Goal: Task Accomplishment & Management: Use online tool/utility

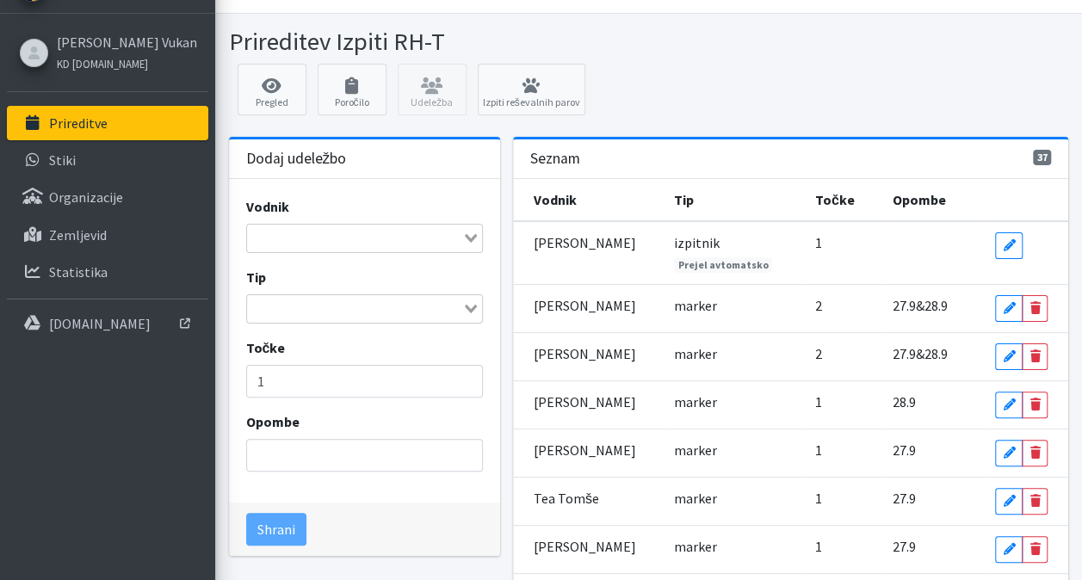
scroll to position [9, 0]
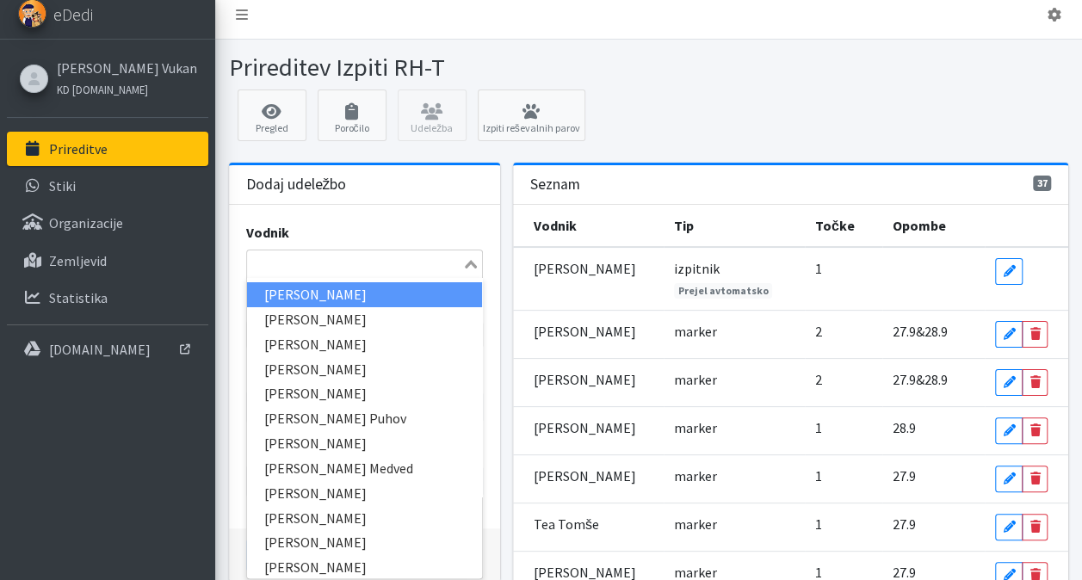
click at [338, 263] on input "Search for option" at bounding box center [355, 264] width 212 height 21
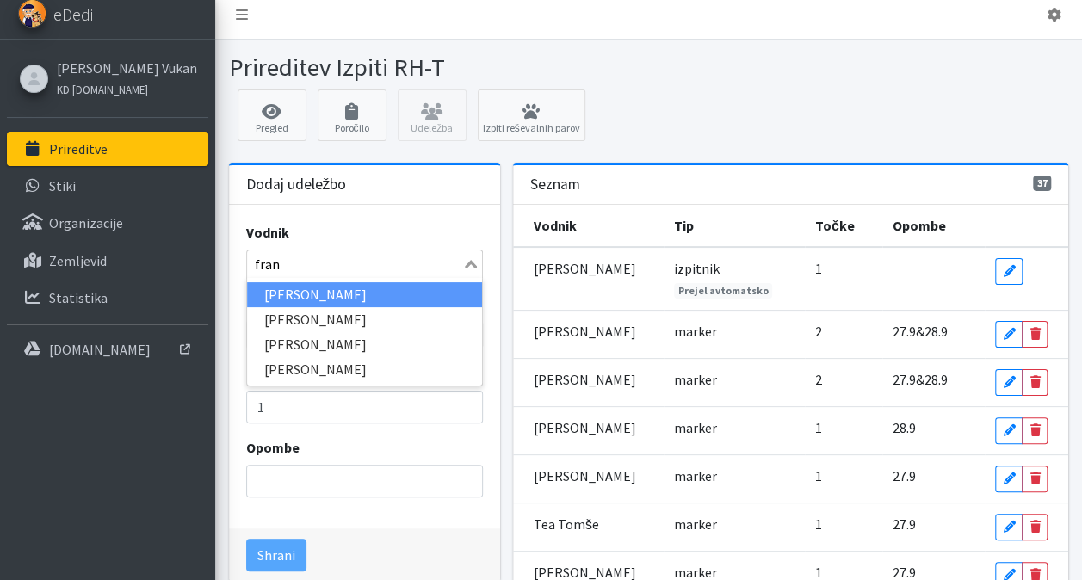
type input "franj"
click at [338, 284] on li "Franjo Lužar" at bounding box center [364, 294] width 235 height 25
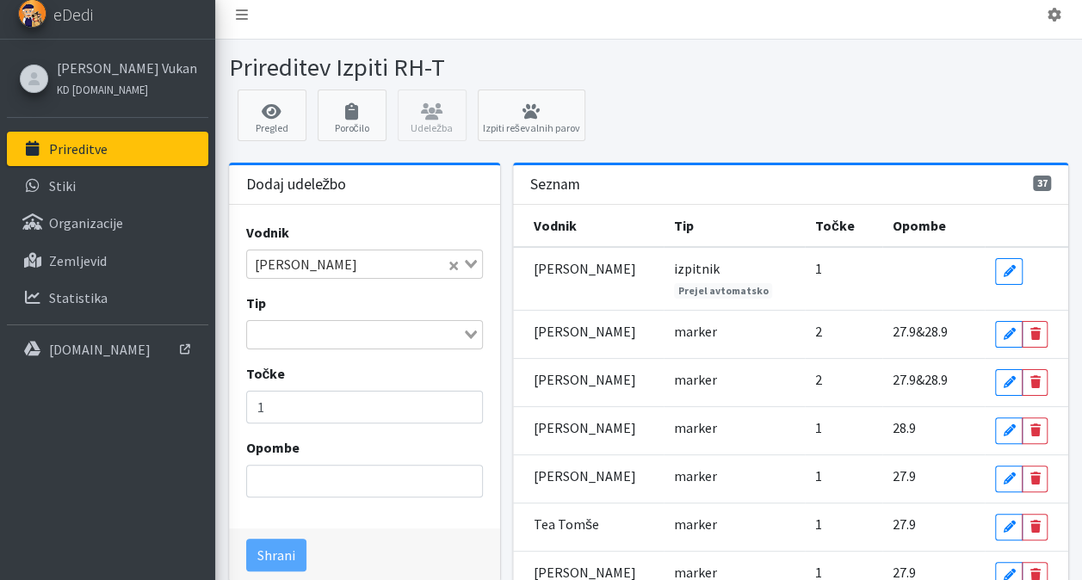
click at [358, 325] on input "Search for option" at bounding box center [355, 335] width 212 height 21
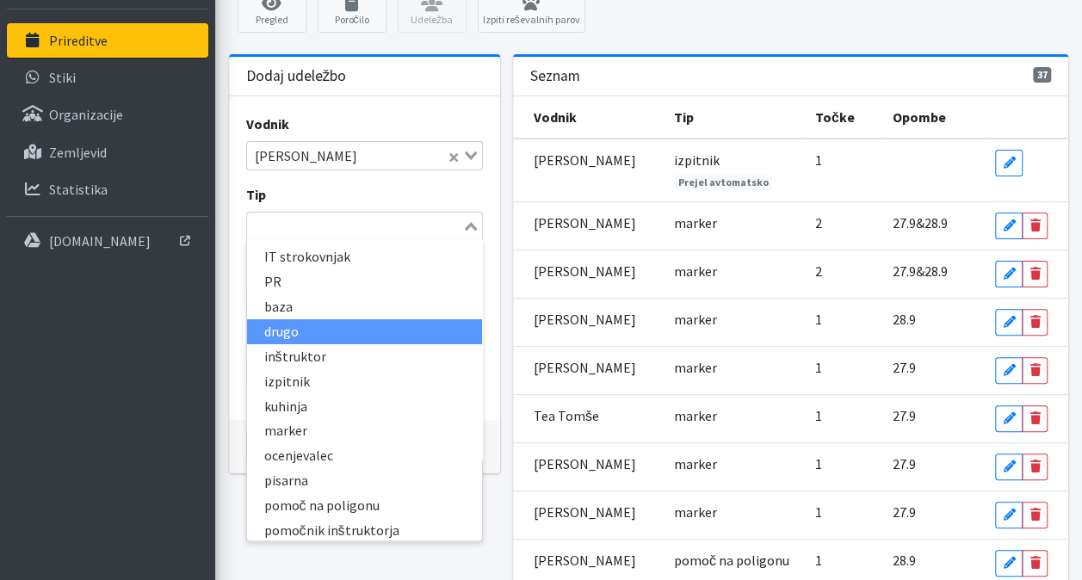
scroll to position [116, 0]
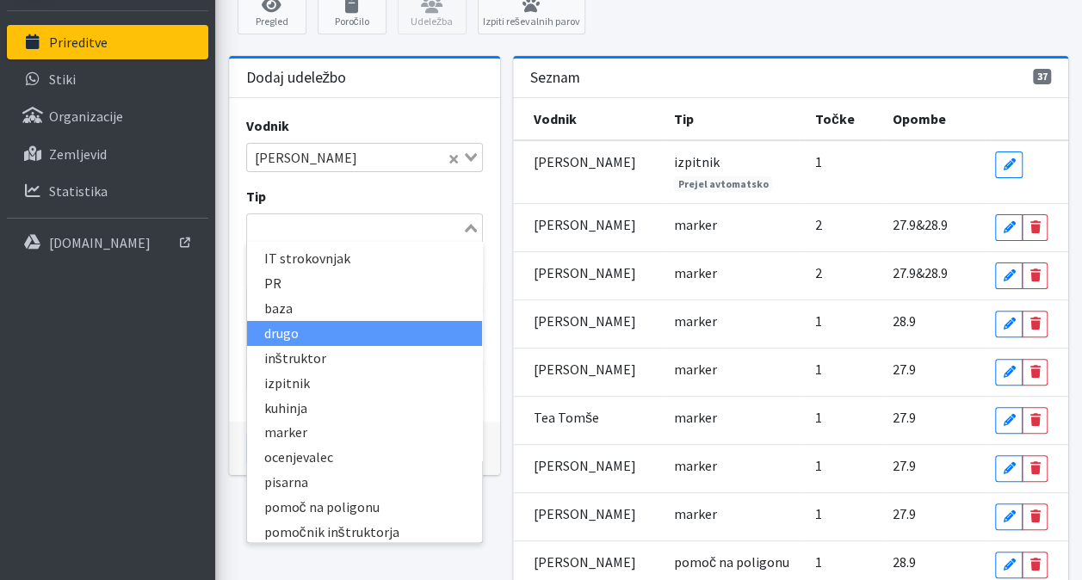
click at [307, 333] on li "drugo" at bounding box center [364, 333] width 235 height 25
drag, startPoint x: 459, startPoint y: 229, endPoint x: 451, endPoint y: 157, distance: 72.7
click at [451, 157] on div "Vodnik Franjo Lužar Loading... Tip drugo Loading... IT strokovnjak PR baza drug…" at bounding box center [364, 260] width 271 height 325
click at [451, 157] on icon "Clear Selected" at bounding box center [453, 159] width 9 height 9
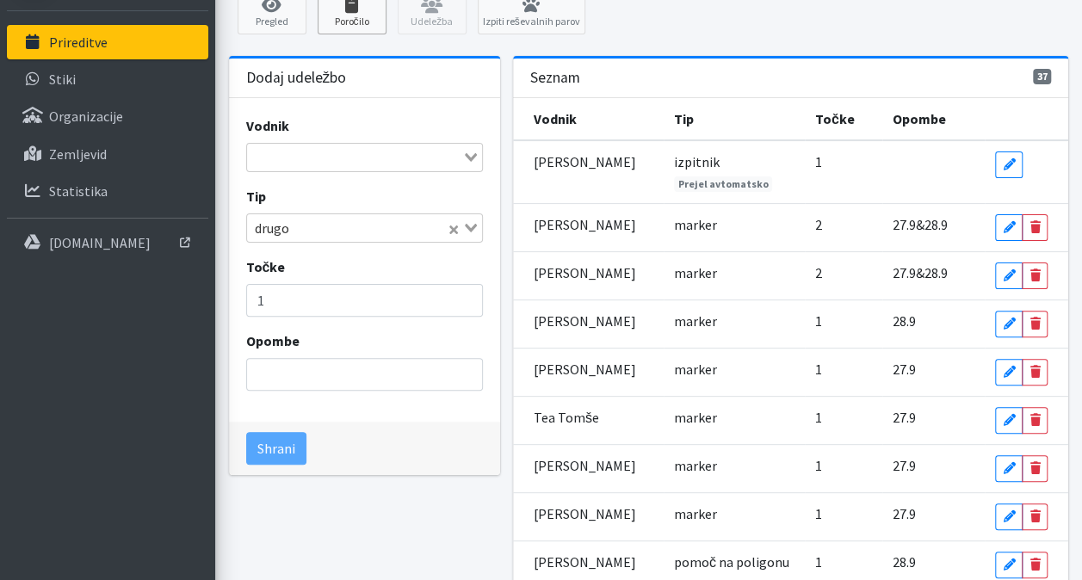
drag, startPoint x: 341, startPoint y: 34, endPoint x: 348, endPoint y: 16, distance: 19.3
click at [348, 16] on div "Pregled Poročilo Udeležba Izpiti reševalnih parov" at bounding box center [648, 13] width 853 height 60
click at [348, 16] on link "Poročilo" at bounding box center [352, 9] width 69 height 52
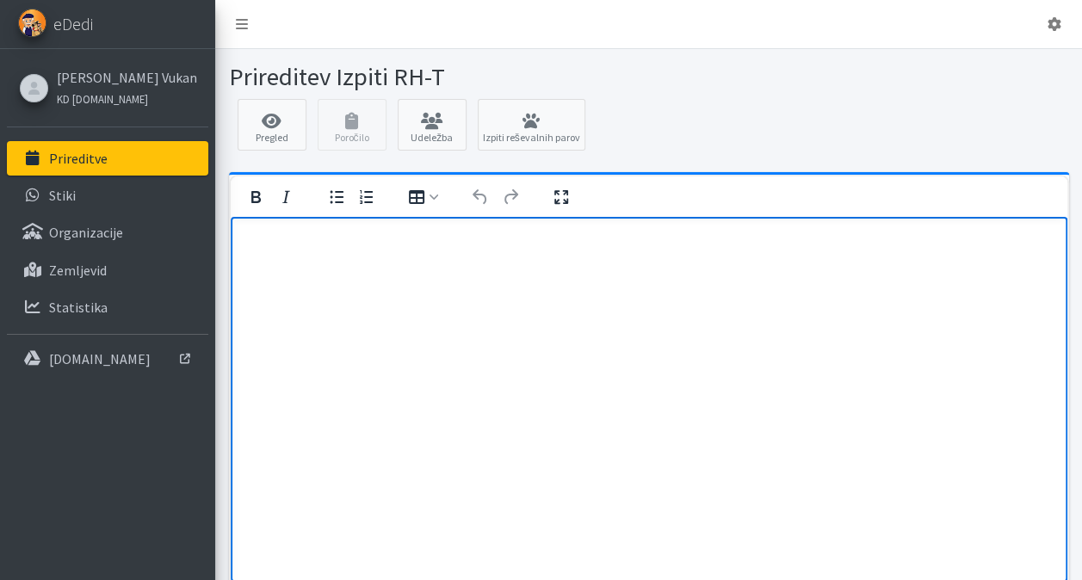
click at [308, 263] on html at bounding box center [648, 239] width 837 height 46
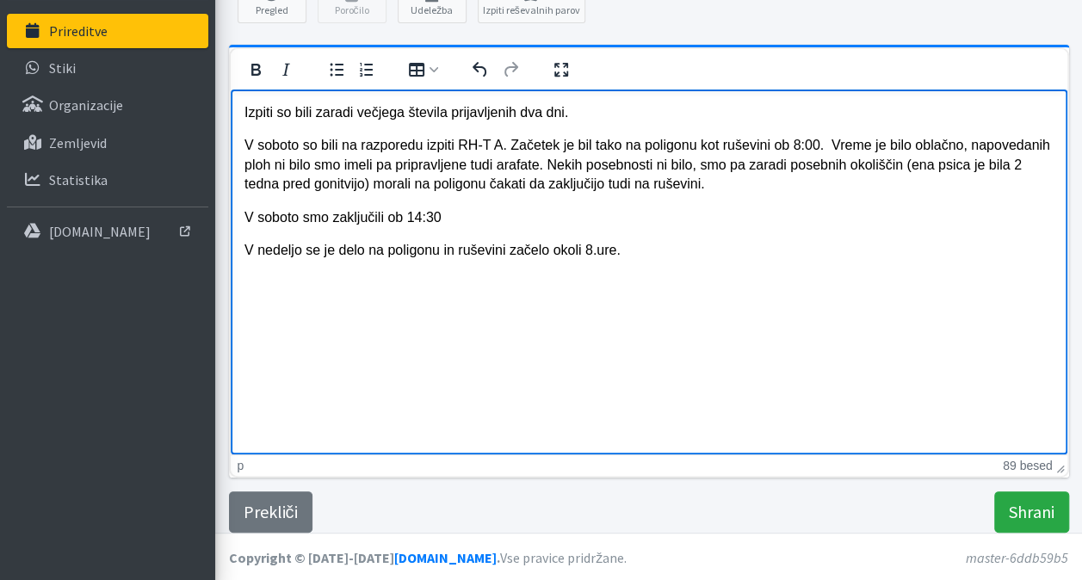
click at [545, 165] on p "V soboto so bili na razporedu izpiti RH-T A. Začetek je bil tako na poligonu ko…" at bounding box center [648, 164] width 809 height 58
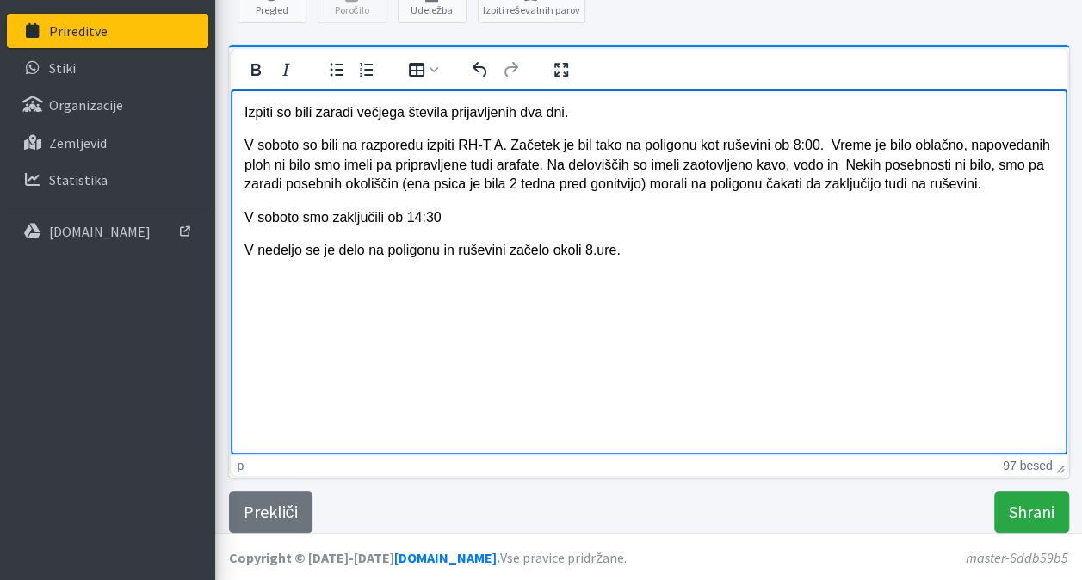
click at [697, 167] on p "V soboto so bili na razporedu izpiti RH-T A. Začetek je bil tako na poligonu ko…" at bounding box center [648, 164] width 809 height 58
click at [852, 158] on p "V soboto so bili na razporedu izpiti RH-T A. Začetek je bil tako na poligonu ko…" at bounding box center [648, 164] width 809 height 58
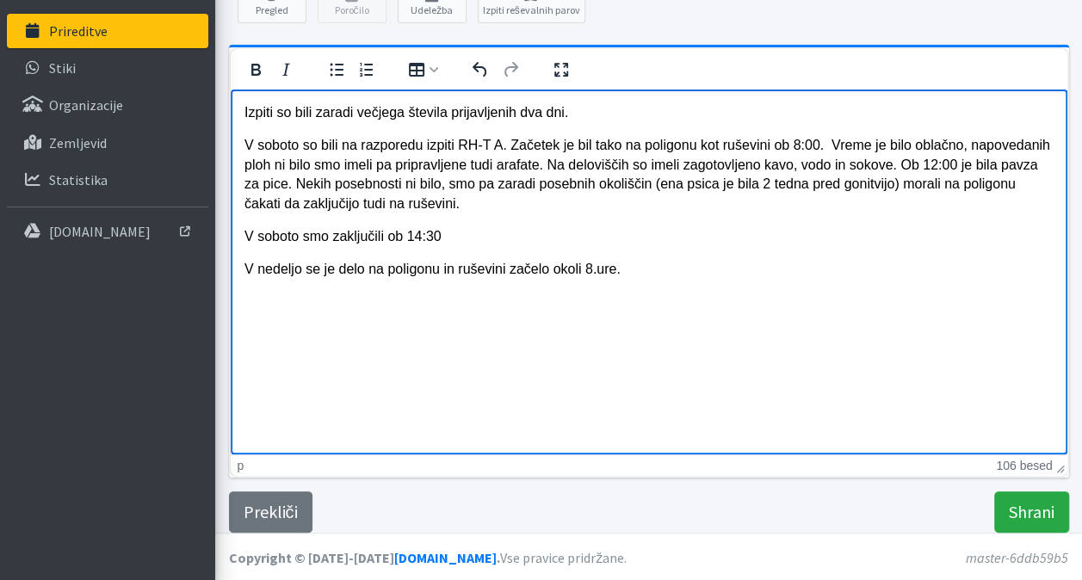
click at [672, 282] on html "Izpiti so bili zaradi večjega števila prijavljenih dva dni. V soboto so bili na…" at bounding box center [648, 191] width 837 height 204
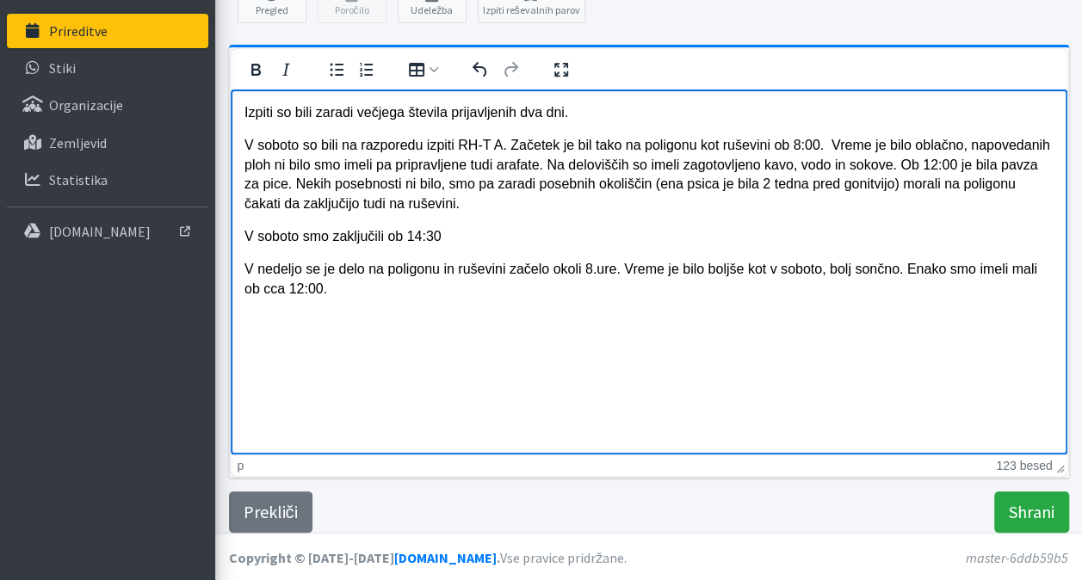
click at [1032, 274] on p "V nedeljo se je delo na poligonu in ruševini začelo okoli 8.ure. Vreme je bilo …" at bounding box center [648, 278] width 809 height 39
click at [353, 283] on p "V nedeljo se je delo na poligonu in ruševini začelo okoli 8.ure. Vreme je bilo …" at bounding box center [648, 278] width 809 height 39
click at [628, 285] on p "V nedeljo se je delo na poligonu in ruševini začelo okoli 8.ure. Vreme je bilo …" at bounding box center [648, 278] width 809 height 39
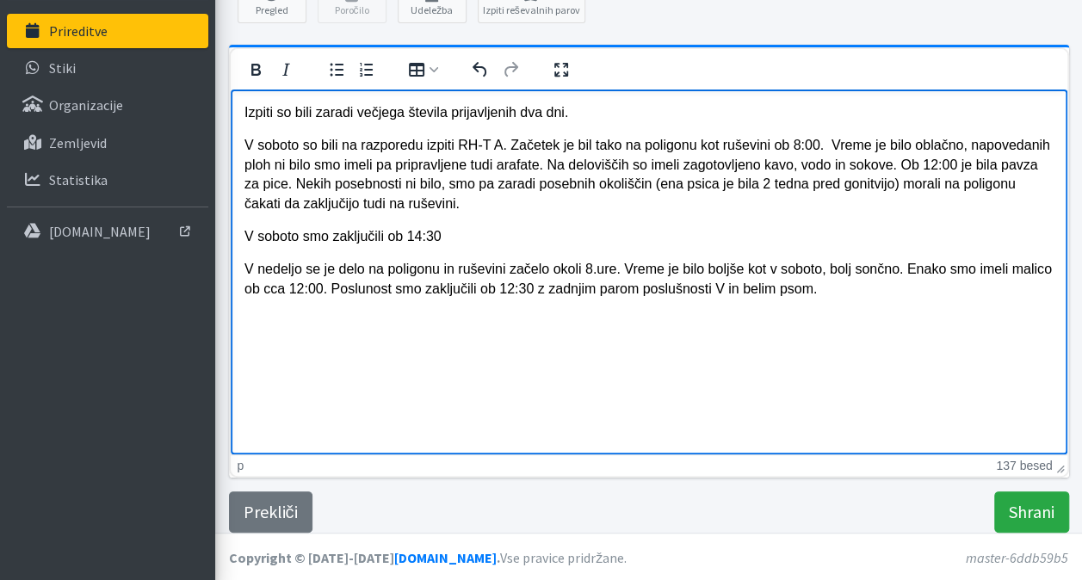
click at [865, 298] on html "Izpiti so bili zaradi večjega števila prijavljenih dva dni. V soboto so bili na…" at bounding box center [648, 200] width 837 height 223
click at [358, 290] on p "V nedeljo se je delo na poligonu in ruševini začelo okoli 8.ure. Vreme je bilo …" at bounding box center [648, 278] width 809 height 39
click at [859, 292] on p "V nedeljo se je delo na poligonu in ruševini začelo okoli 8.ure. Vreme je bilo …" at bounding box center [648, 278] width 809 height 39
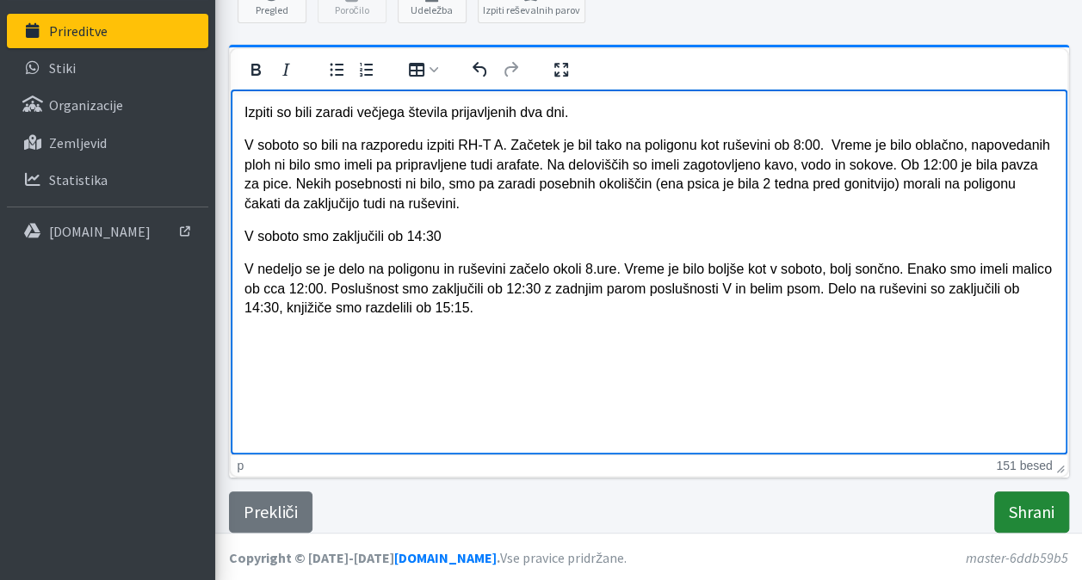
click at [1035, 516] on input "Shrani" at bounding box center [1031, 512] width 75 height 41
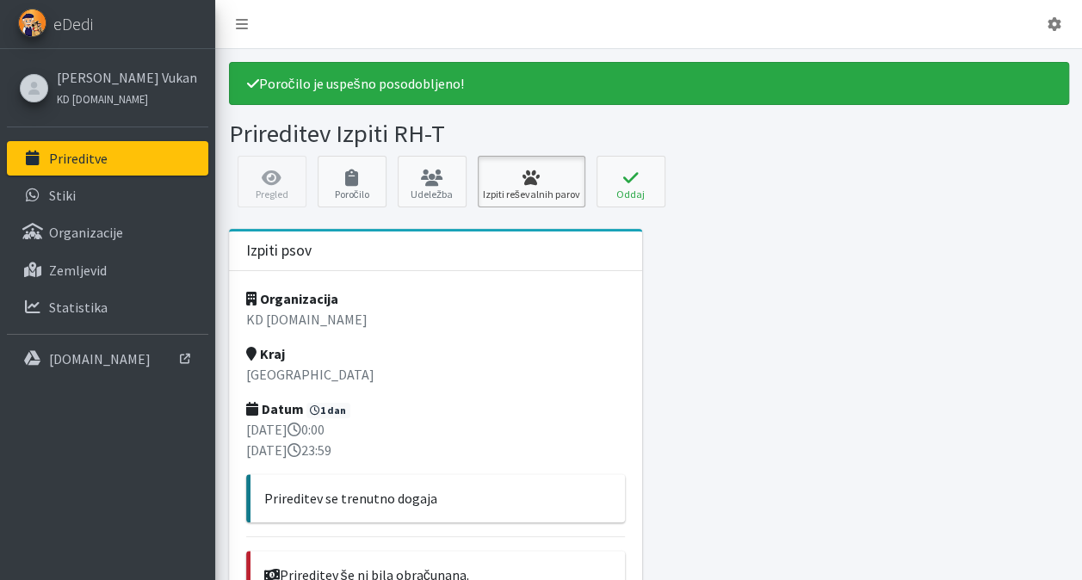
click at [530, 177] on icon at bounding box center [531, 178] width 97 height 17
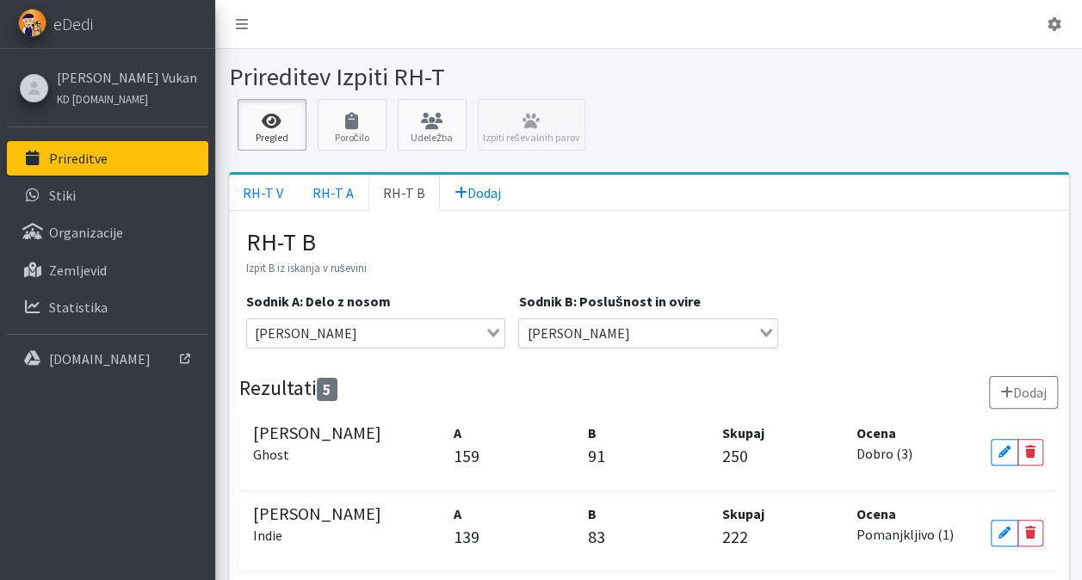
click at [277, 130] on link "Pregled" at bounding box center [272, 125] width 69 height 52
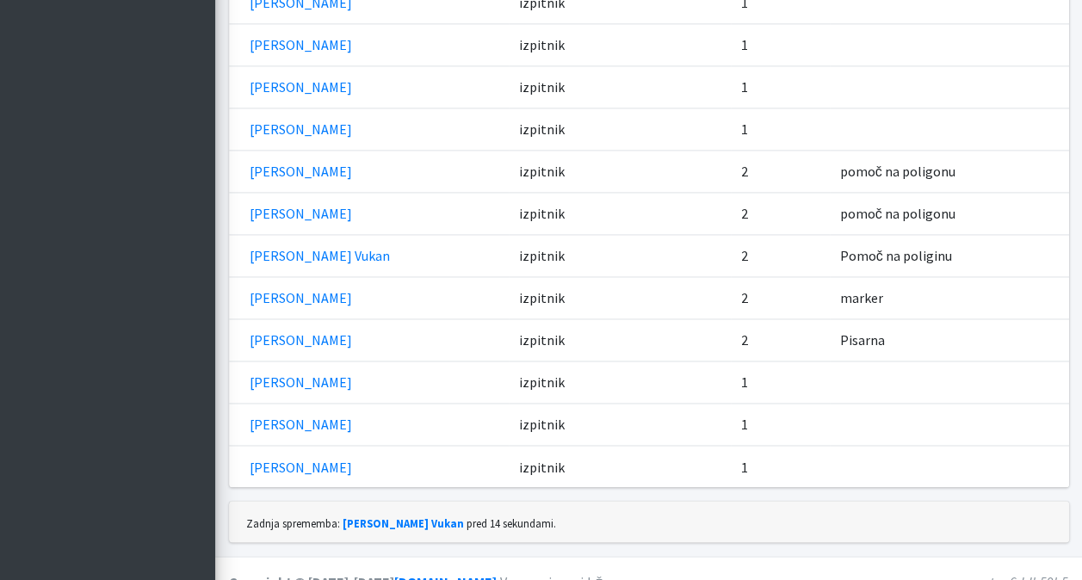
scroll to position [4419, 0]
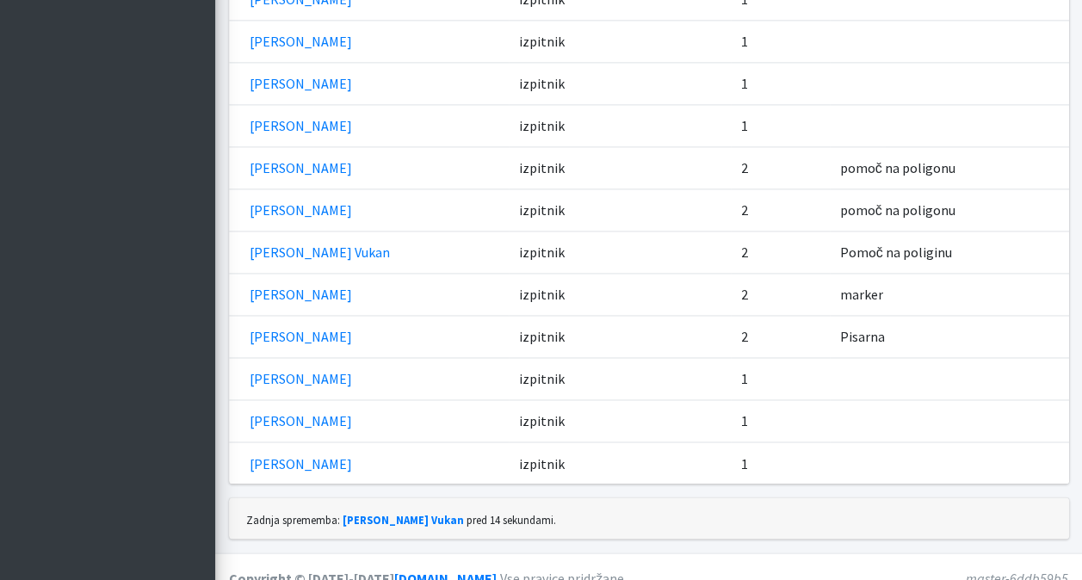
click at [591, 498] on div "Zadnja sprememba: Saša Požun Vukan pred 14 sekundami." at bounding box center [649, 518] width 840 height 41
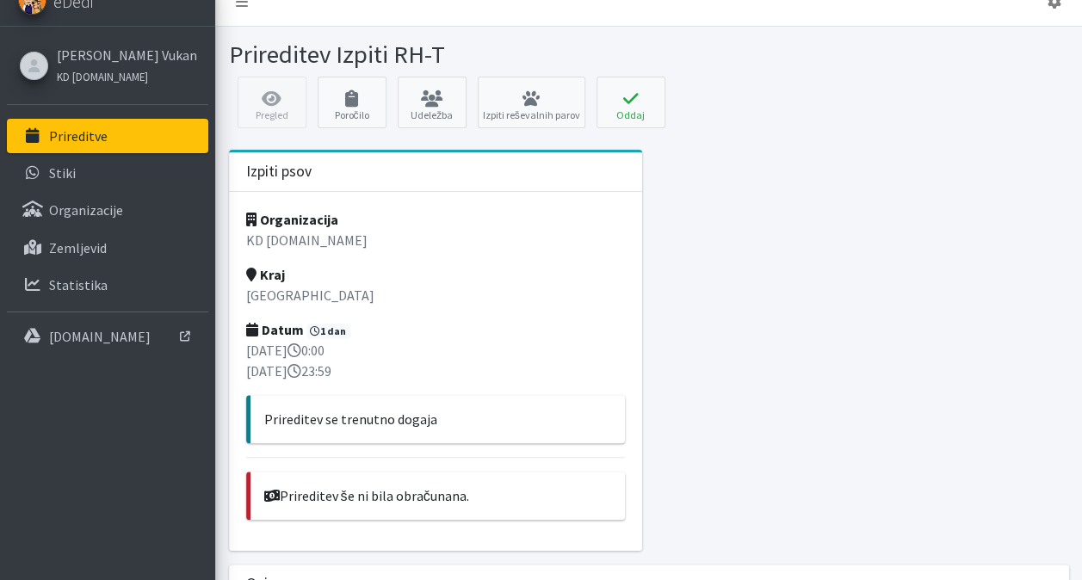
scroll to position [0, 0]
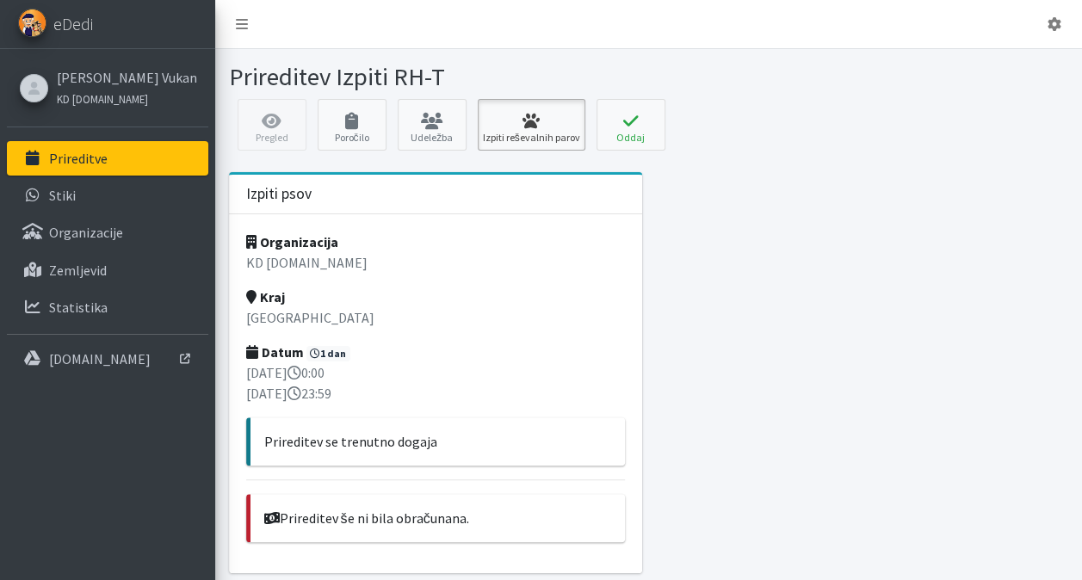
click at [511, 139] on link "Izpiti reševalnih parov" at bounding box center [532, 125] width 108 height 52
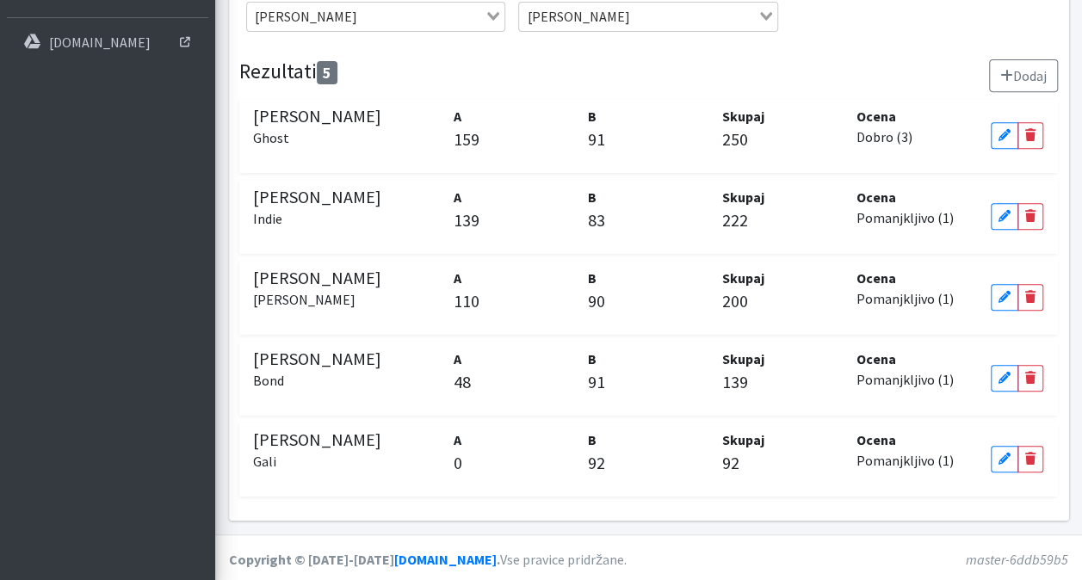
scroll to position [270, 0]
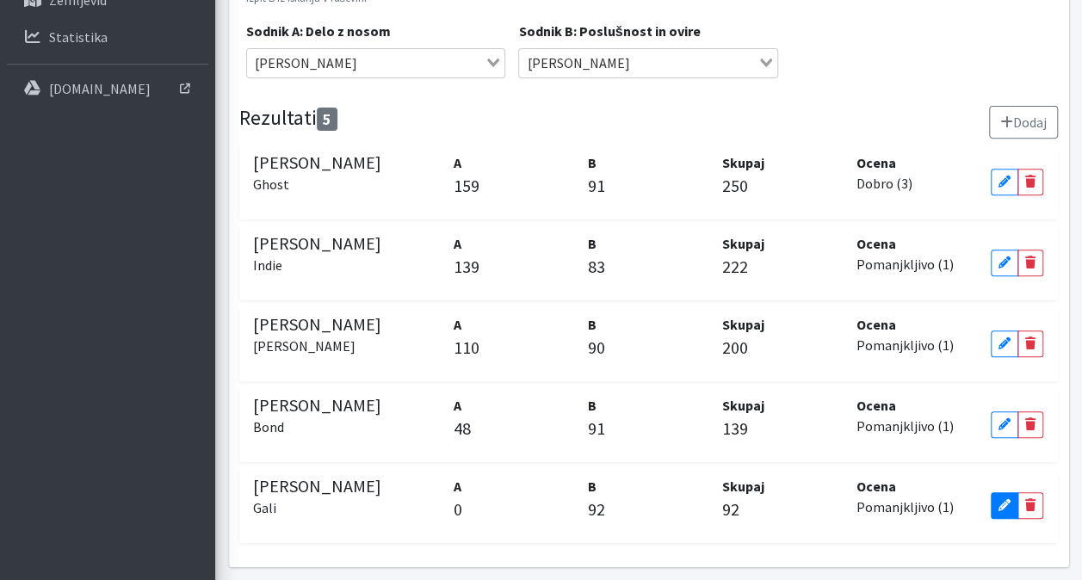
click at [999, 501] on icon at bounding box center [1005, 505] width 12 height 12
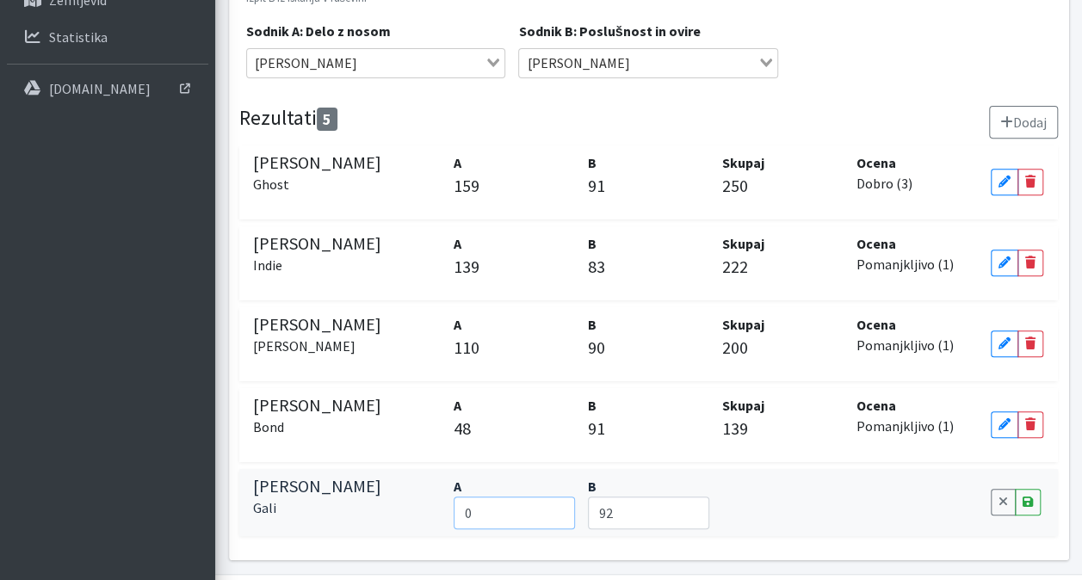
click at [518, 515] on input "0" at bounding box center [514, 513] width 121 height 33
type input "171"
click at [1033, 501] on link "Save" at bounding box center [1028, 502] width 26 height 27
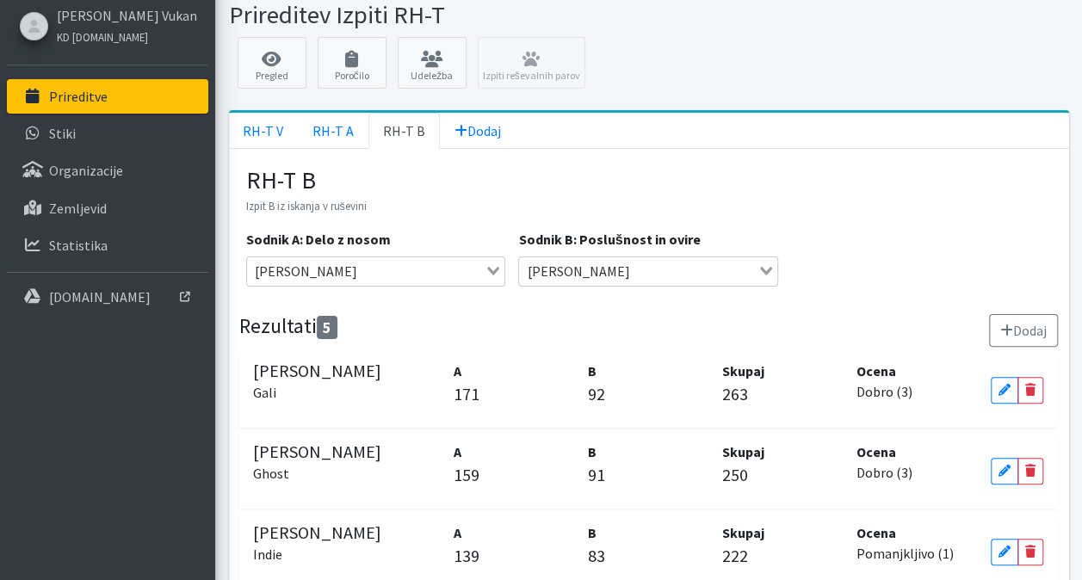
scroll to position [61, 0]
click at [315, 130] on link "RH-T A" at bounding box center [333, 132] width 71 height 36
click at [242, 126] on link "RH-T V" at bounding box center [263, 132] width 69 height 36
click at [277, 53] on icon at bounding box center [272, 60] width 59 height 17
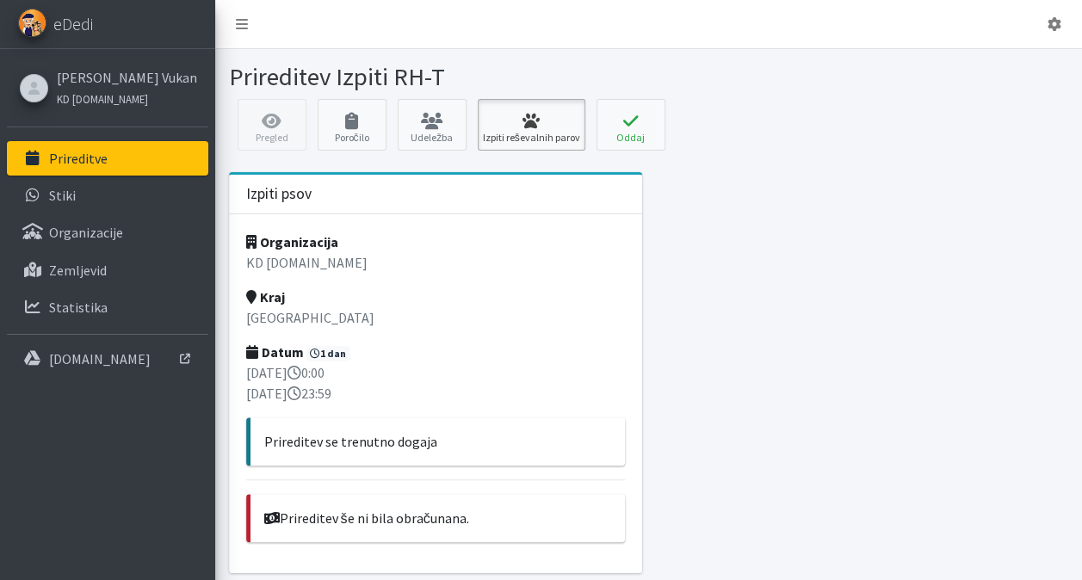
click at [536, 113] on icon at bounding box center [531, 121] width 97 height 17
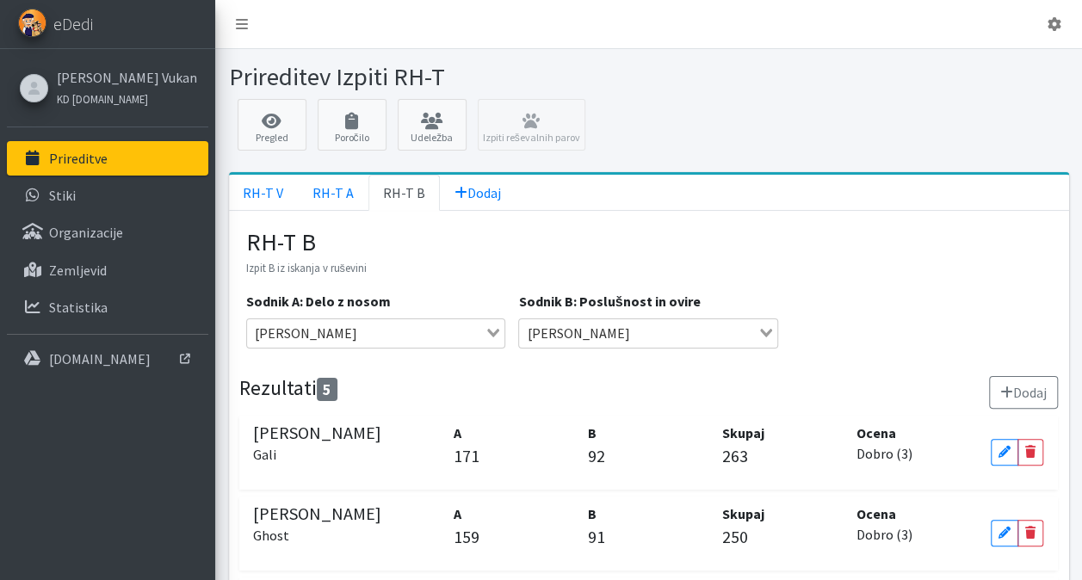
scroll to position [102, 0]
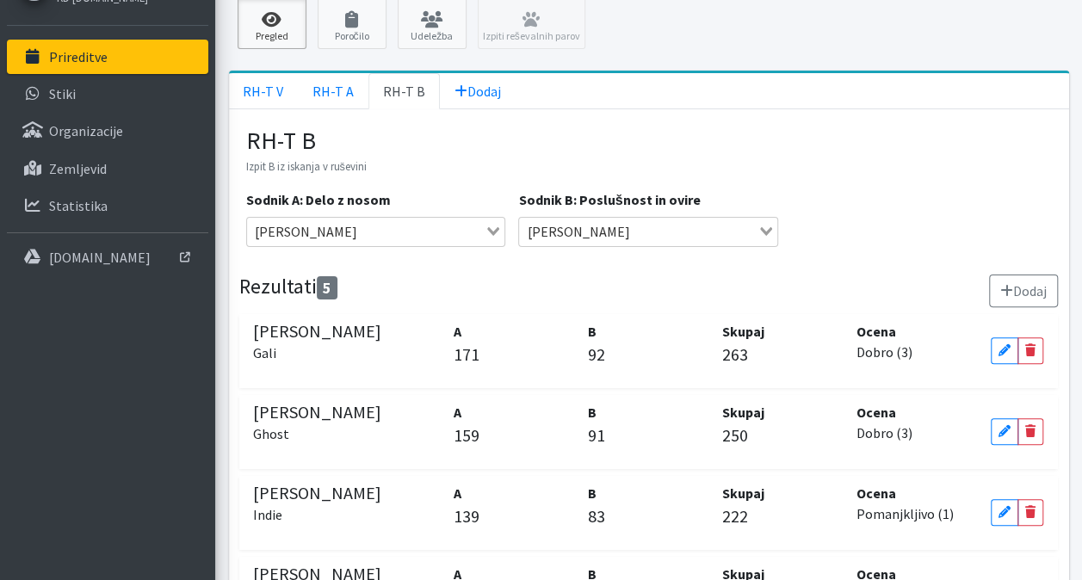
click at [272, 24] on icon at bounding box center [272, 19] width 59 height 17
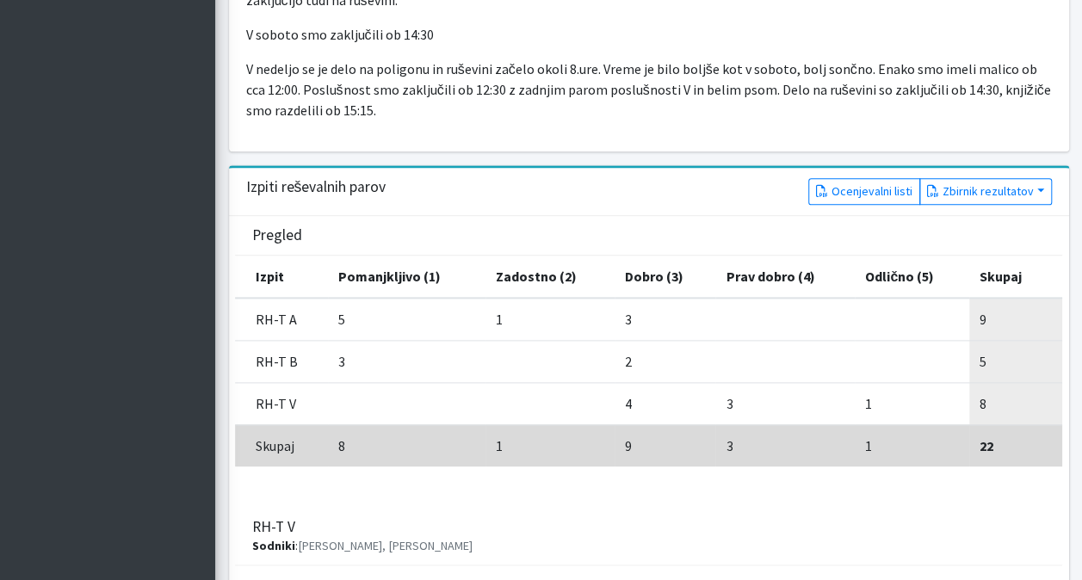
scroll to position [925, 0]
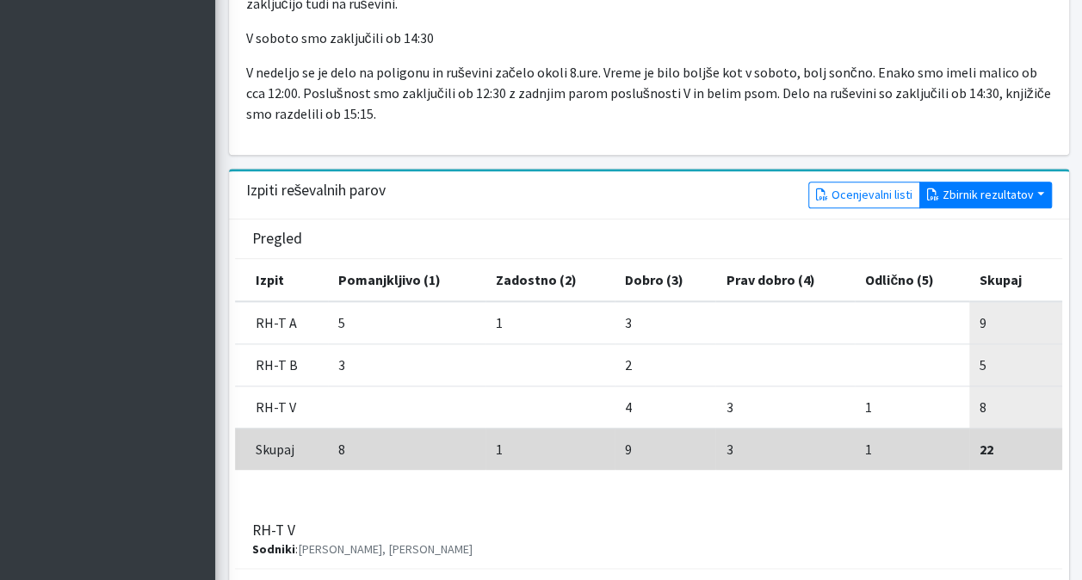
click at [955, 188] on button "Zbirnik rezultatov" at bounding box center [986, 195] width 133 height 27
click at [956, 221] on link "Z rezultati" at bounding box center [988, 232] width 136 height 28
